Goal: Task Accomplishment & Management: Manage account settings

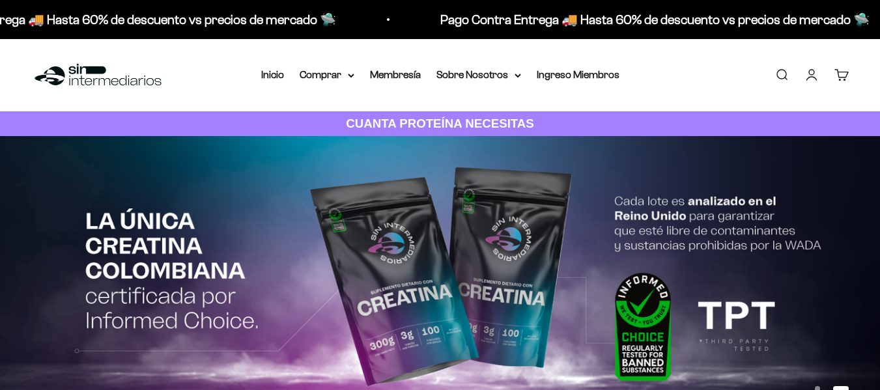
click at [808, 78] on link "Iniciar sesión" at bounding box center [812, 75] width 14 height 14
click at [584, 75] on link "Ingreso Miembros" at bounding box center [578, 74] width 83 height 11
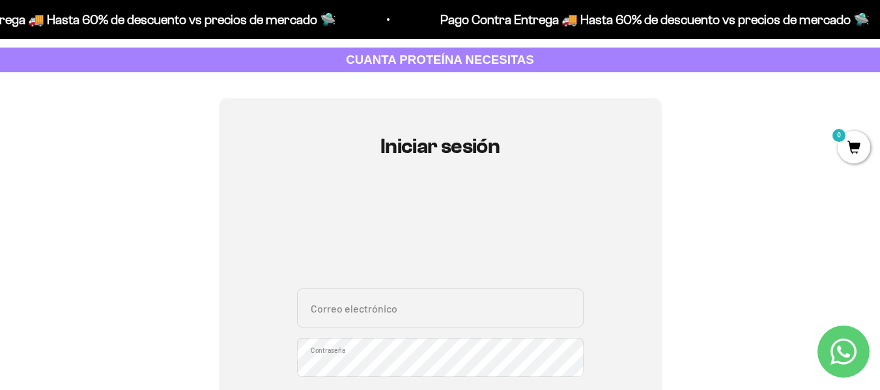
scroll to position [174, 0]
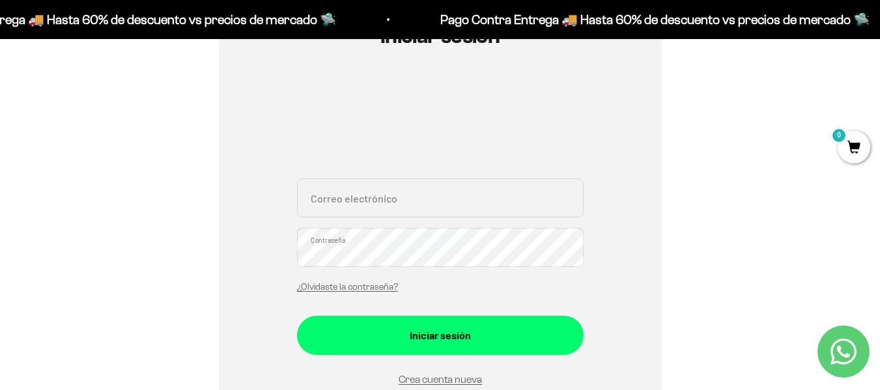
click at [380, 197] on input "Correo electrónico" at bounding box center [440, 198] width 287 height 39
type input "maleja.bcoava@gmail.com"
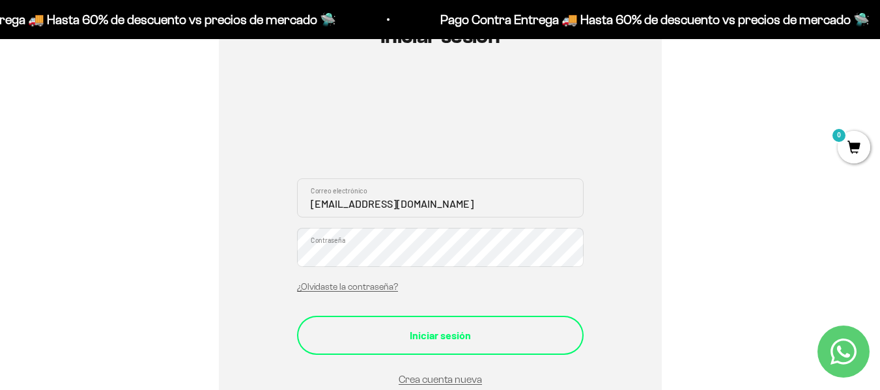
click at [430, 328] on div "Iniciar sesión" at bounding box center [440, 335] width 235 height 17
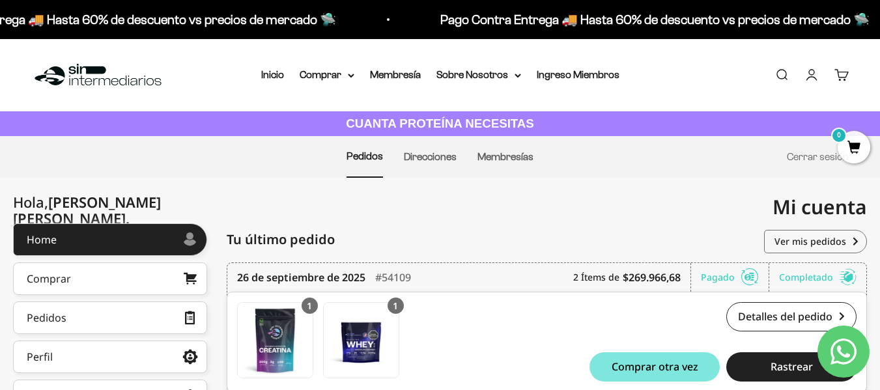
click at [705, 201] on div "Mi cuenta maleja.bcoava@gmail.com" at bounding box center [655, 207] width 428 height 59
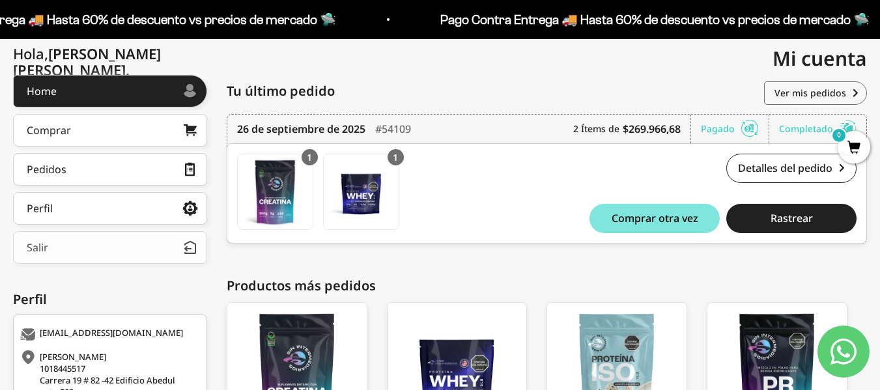
scroll to position [174, 0]
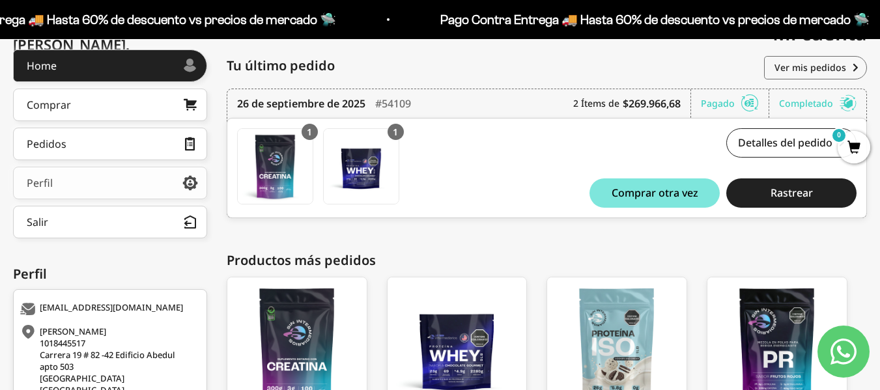
click at [74, 186] on link "Perfil" at bounding box center [110, 183] width 194 height 33
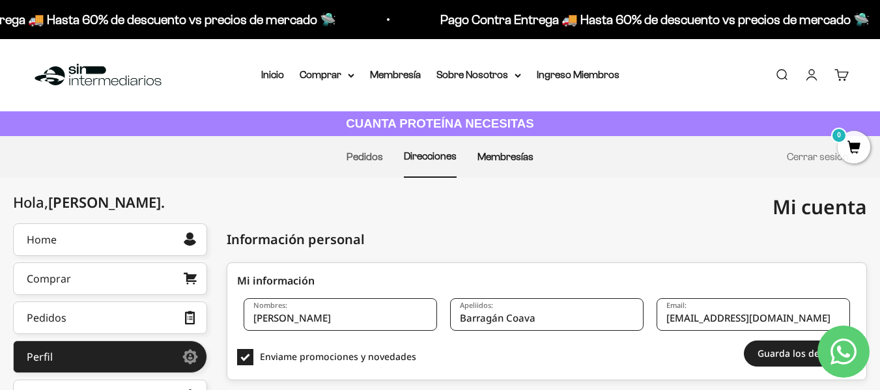
click at [516, 160] on link "Membresías" at bounding box center [506, 156] width 56 height 11
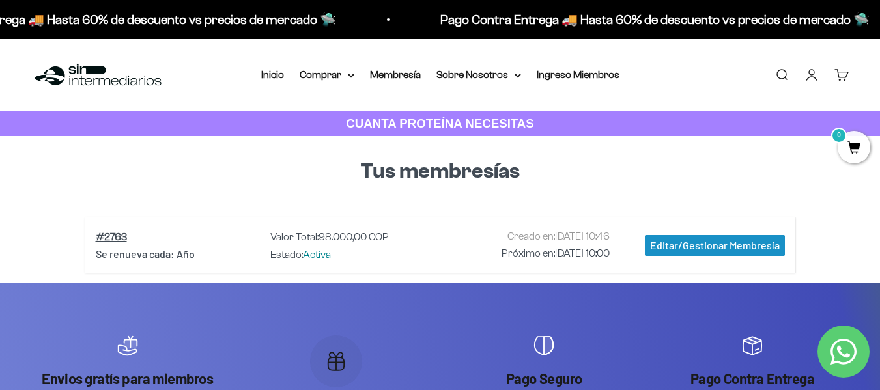
click at [815, 76] on link "Cuenta" at bounding box center [812, 75] width 14 height 14
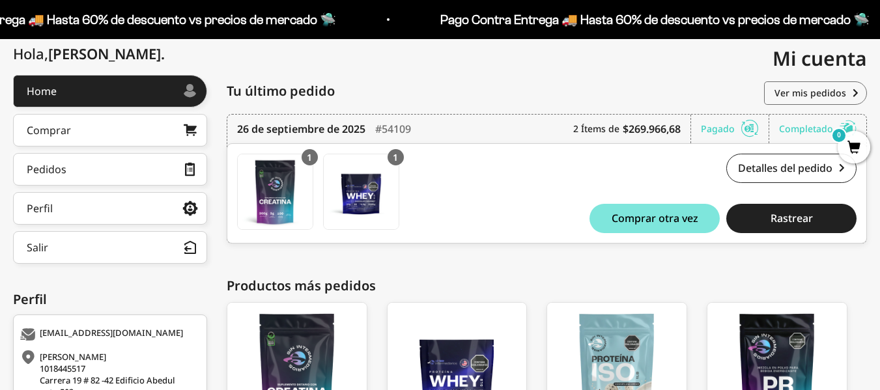
scroll to position [174, 0]
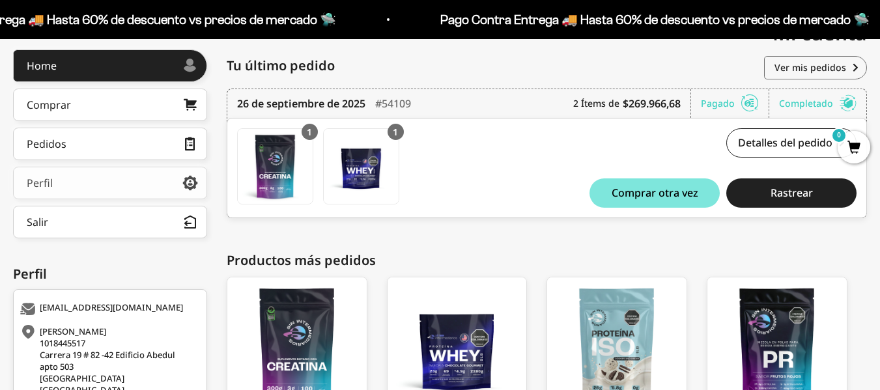
click at [94, 186] on link "Perfil" at bounding box center [110, 183] width 194 height 33
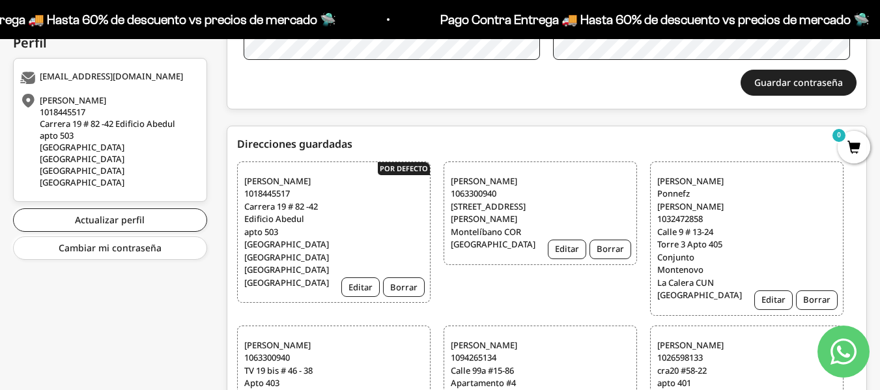
scroll to position [295, 0]
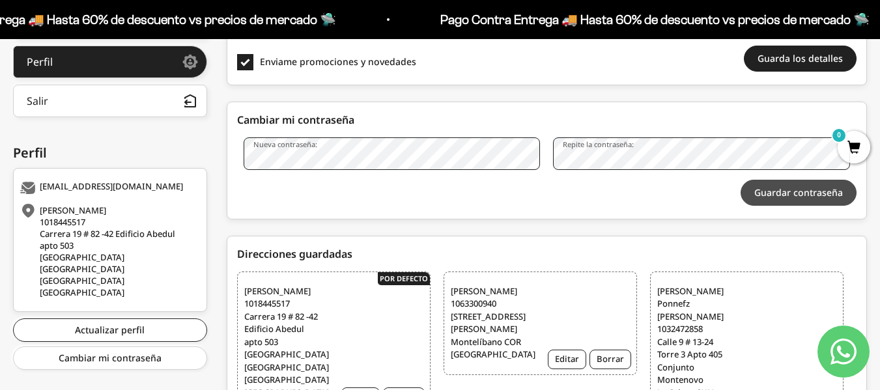
click at [792, 195] on button "Guardar contraseña" at bounding box center [799, 193] width 116 height 26
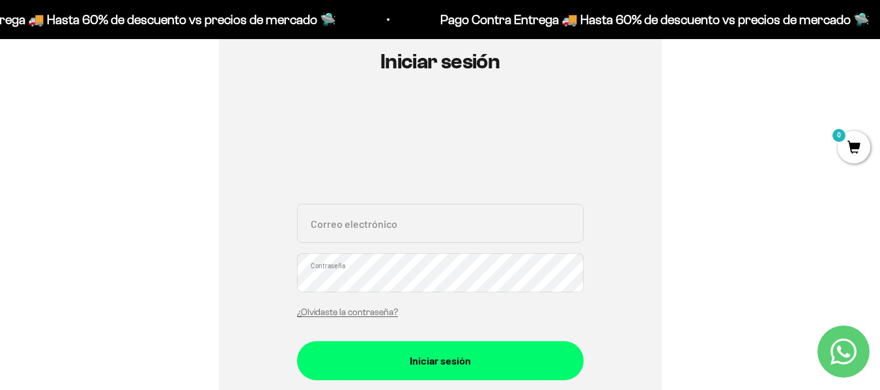
scroll to position [174, 0]
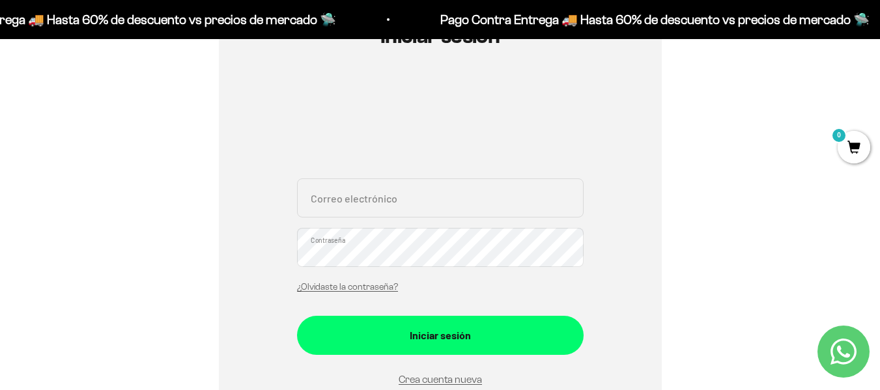
click at [375, 204] on input "Correo electrónico" at bounding box center [440, 198] width 287 height 39
type input "[EMAIL_ADDRESS][DOMAIN_NAME]"
click at [184, 245] on div "Iniciar sesión [EMAIL_ADDRESS][DOMAIN_NAME] Correo electrónico Contraseña ¿Olvi…" at bounding box center [440, 235] width 818 height 495
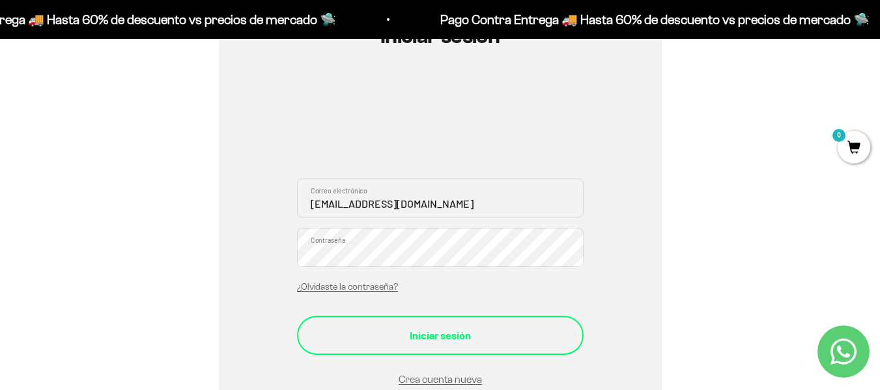
click at [559, 323] on button "Iniciar sesión" at bounding box center [440, 335] width 287 height 39
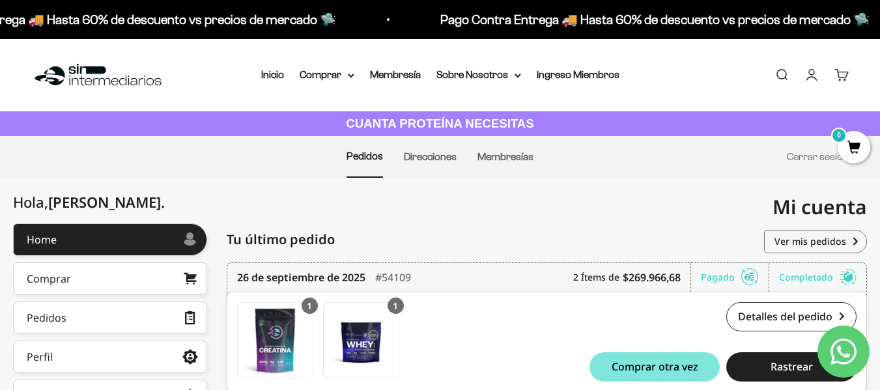
click at [689, 193] on div "Mi cuenta maleja.bcoava@gmail.com" at bounding box center [655, 207] width 428 height 59
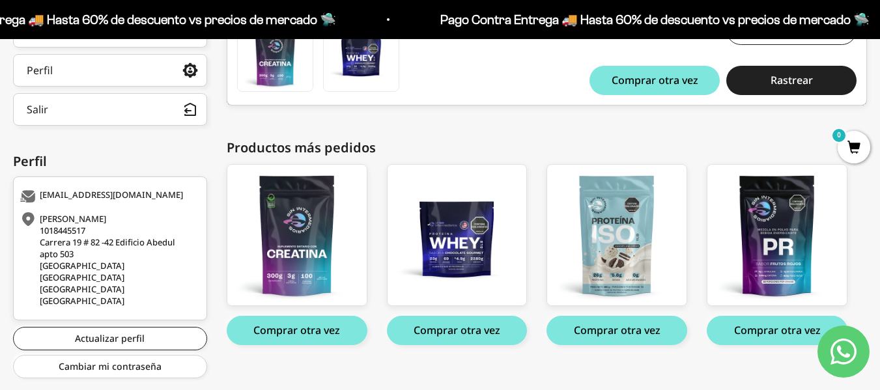
scroll to position [304, 0]
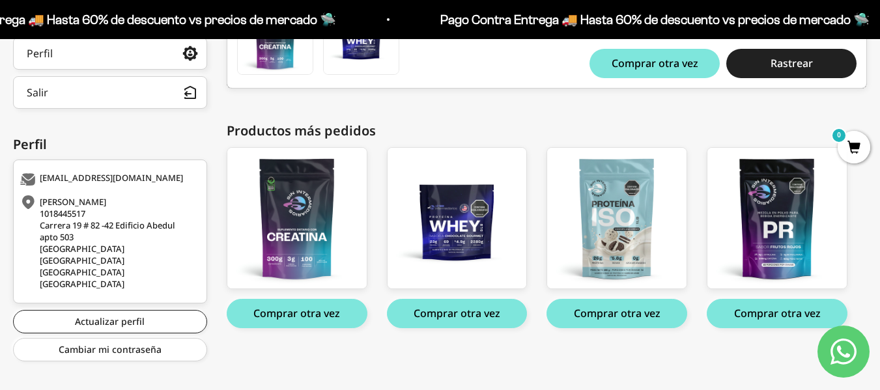
click at [757, 114] on div "LAURA MORENO 1018445517 Carrera 19 # 82 -42 Edificio Abedul apto 503 BOGOTÁ DC …" at bounding box center [547, 146] width 641 height 453
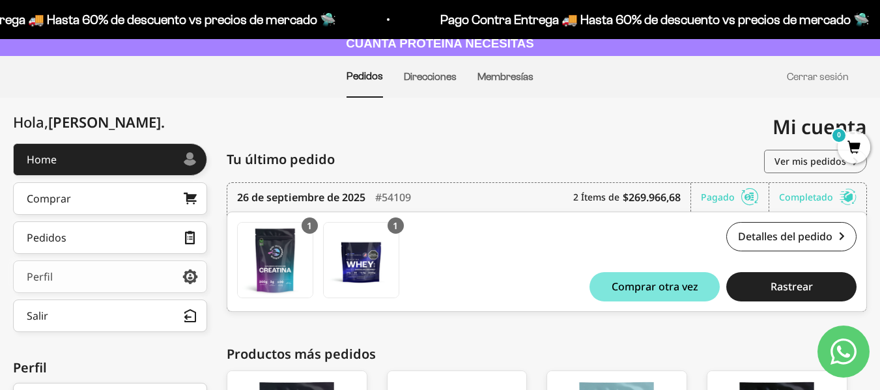
scroll to position [0, 0]
